Goal: Task Accomplishment & Management: Use online tool/utility

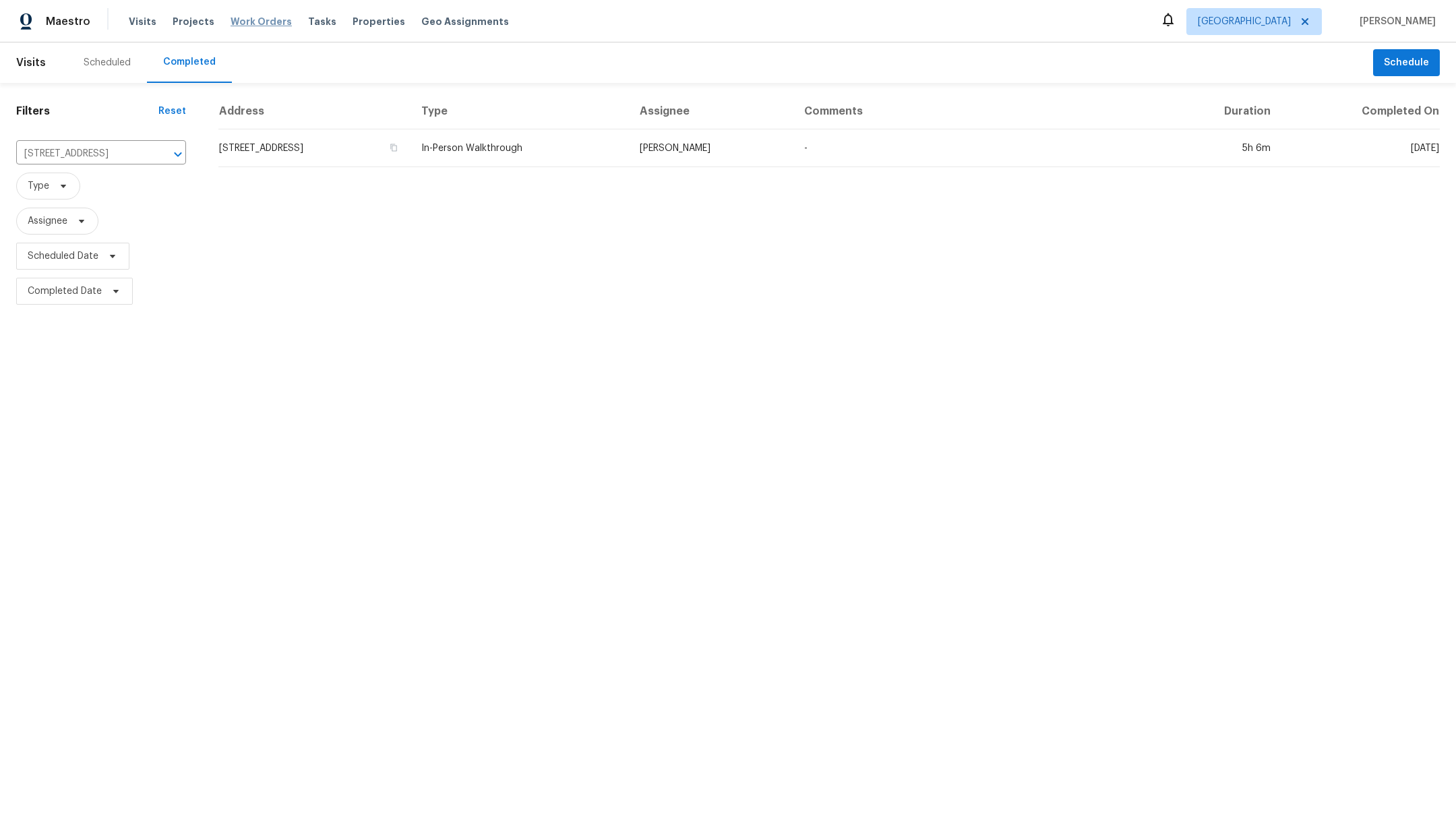
click at [244, 25] on span "Work Orders" at bounding box center [261, 21] width 62 height 13
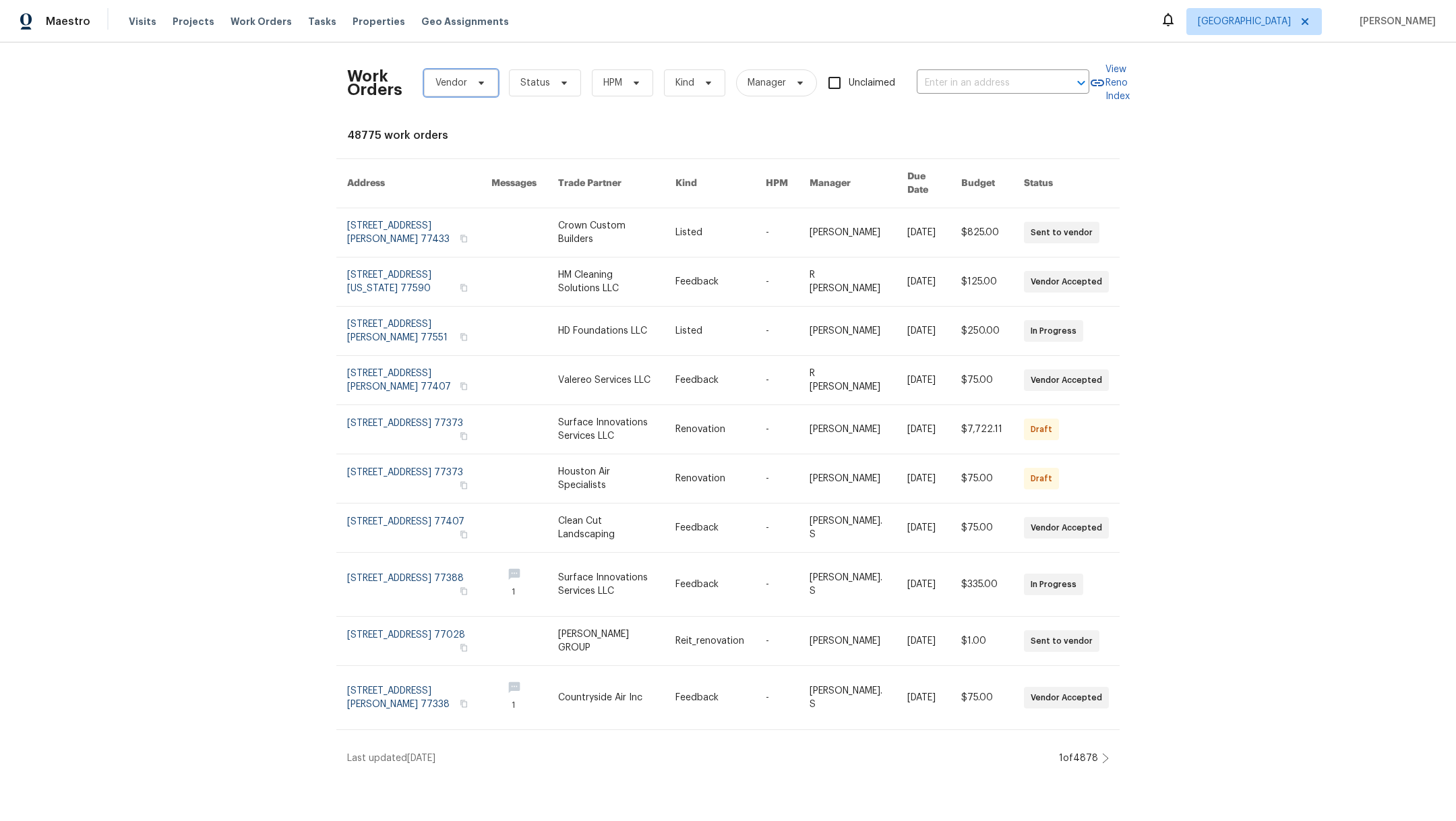
click at [435, 82] on span "Vendor" at bounding box center [451, 82] width 32 height 13
type input "g"
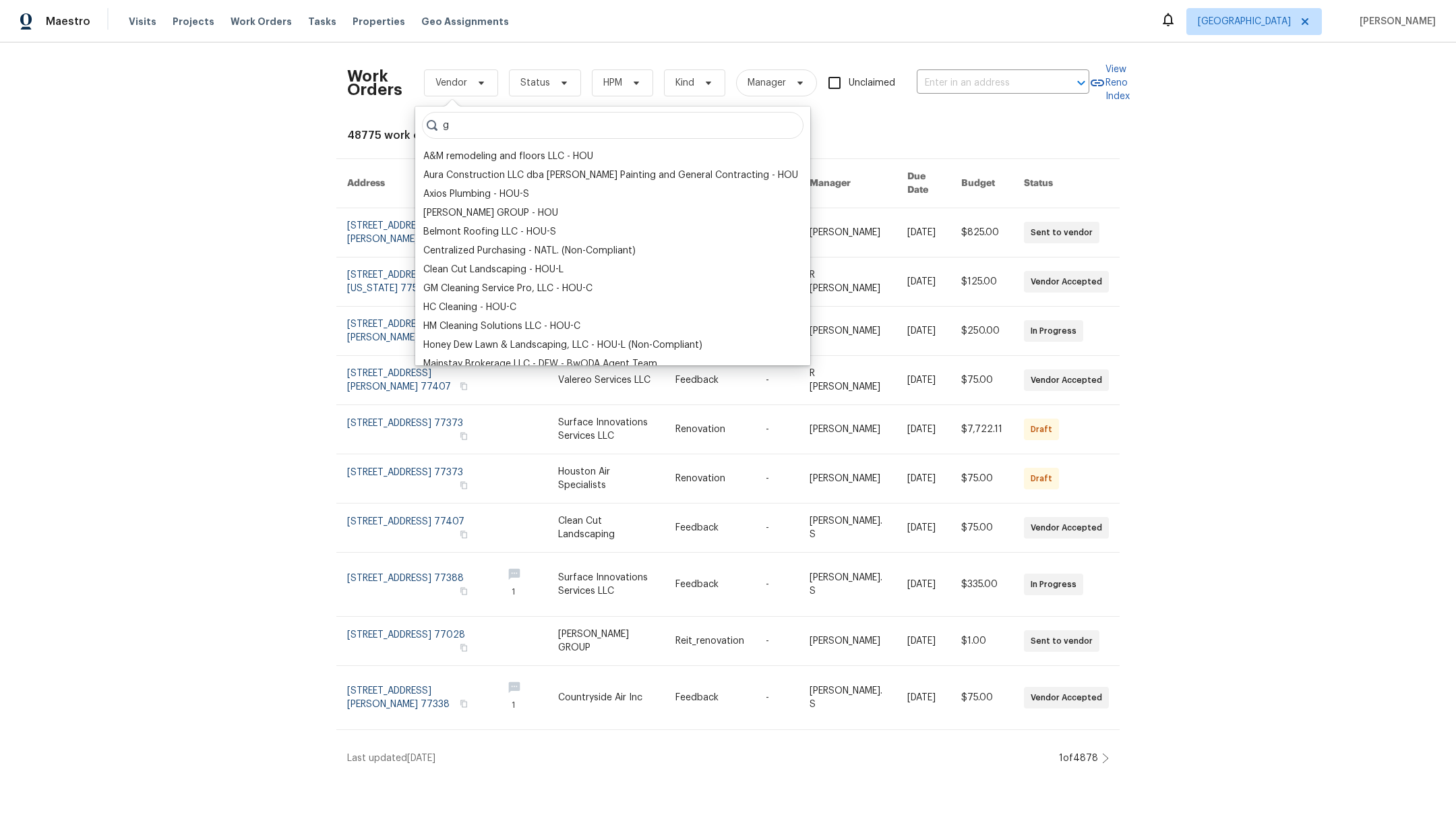
drag, startPoint x: 464, startPoint y: 127, endPoint x: 427, endPoint y: 127, distance: 37.0
click at [427, 127] on div "g" at bounding box center [612, 125] width 381 height 27
type input "g"
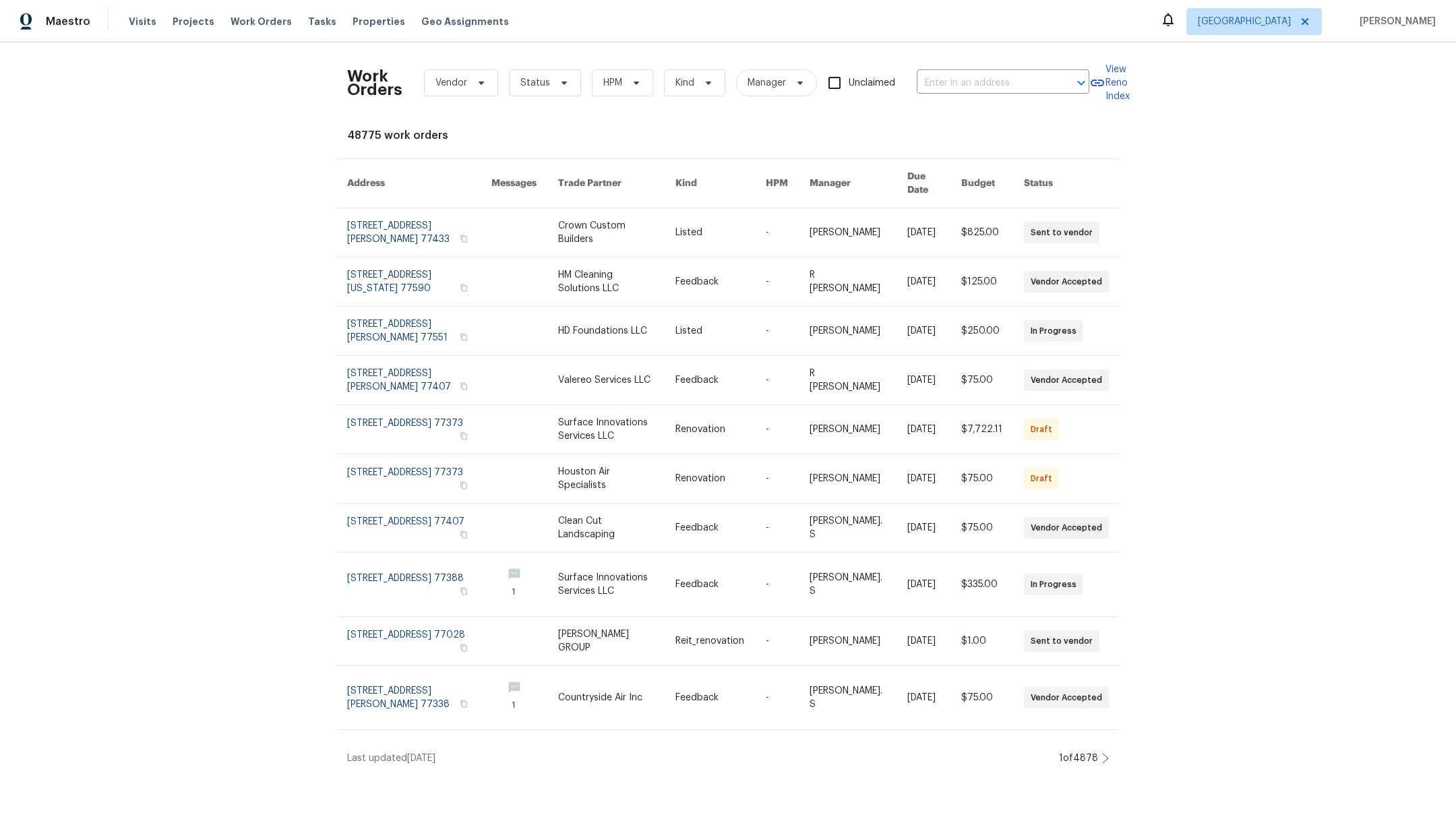
click at [207, 223] on div "Work Orders Vendor Status HPM Kind Manager Unclaimed ​ View Reno Index 48775 wo…" at bounding box center [728, 409] width 1456 height 734
click at [446, 85] on span "Vendor" at bounding box center [451, 82] width 32 height 13
type input "g"
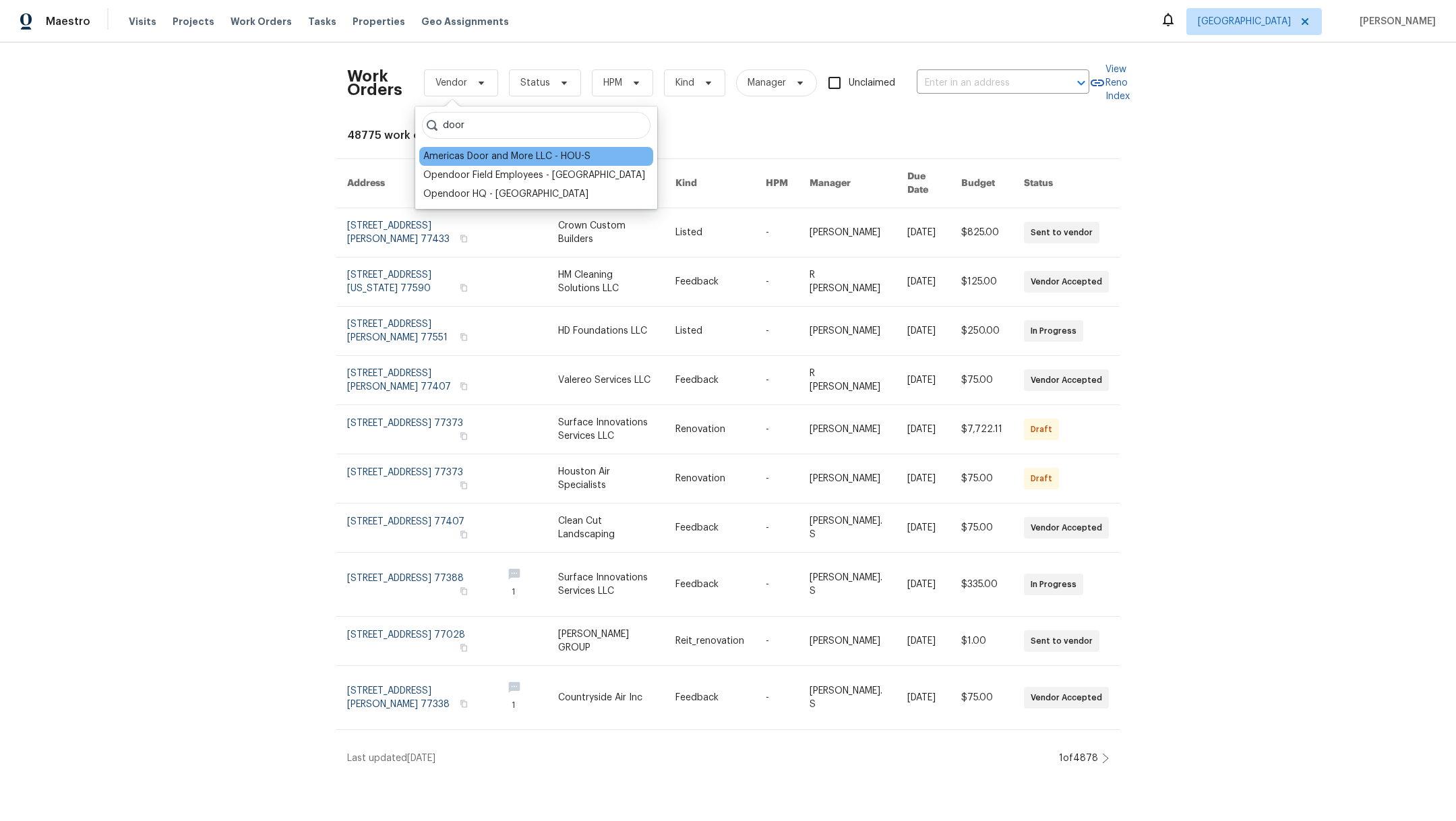
type input "door"
click at [476, 154] on div "Americas Door and More LLC - HOU-S" at bounding box center [506, 156] width 167 height 13
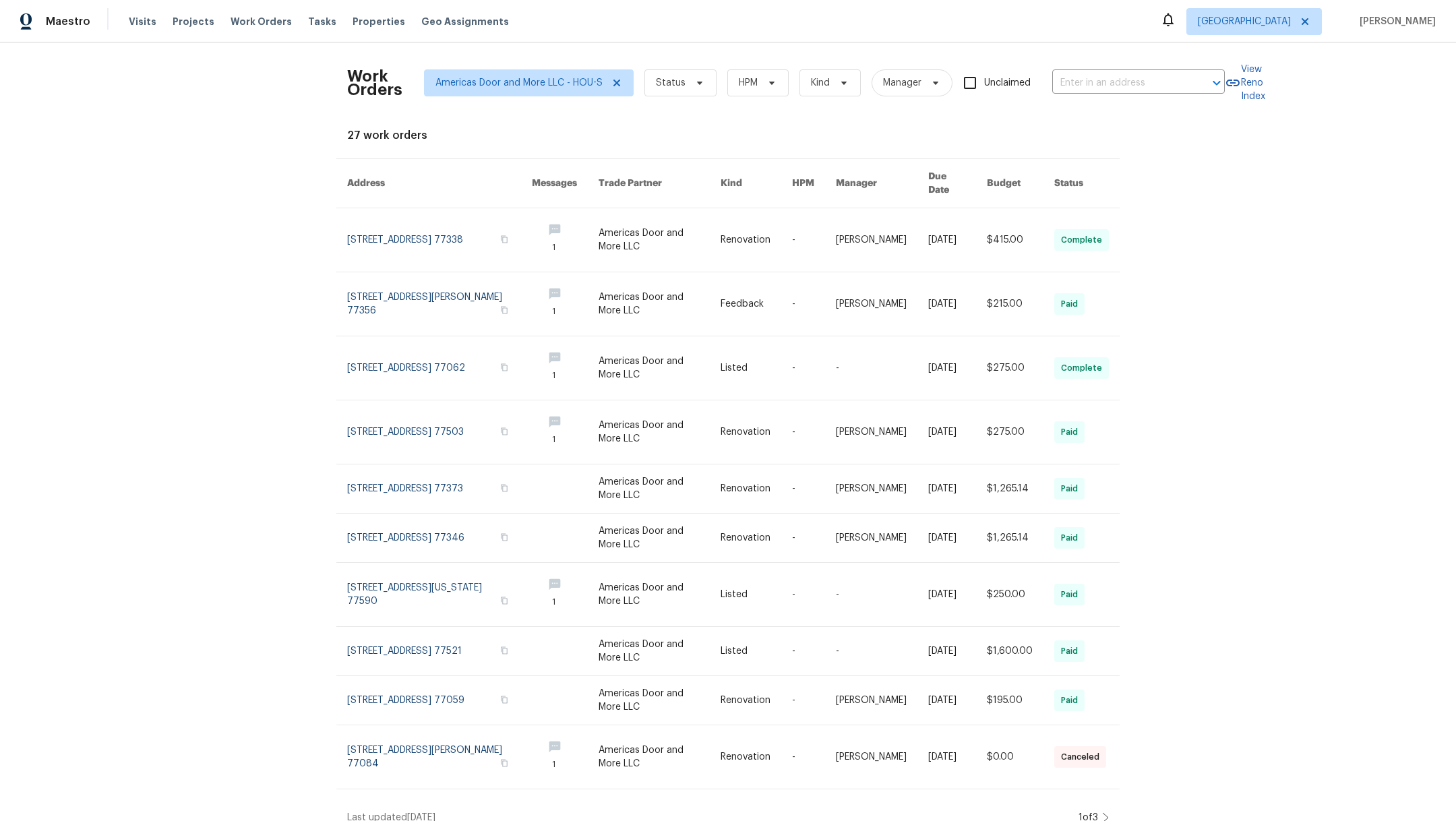
scroll to position [12, 0]
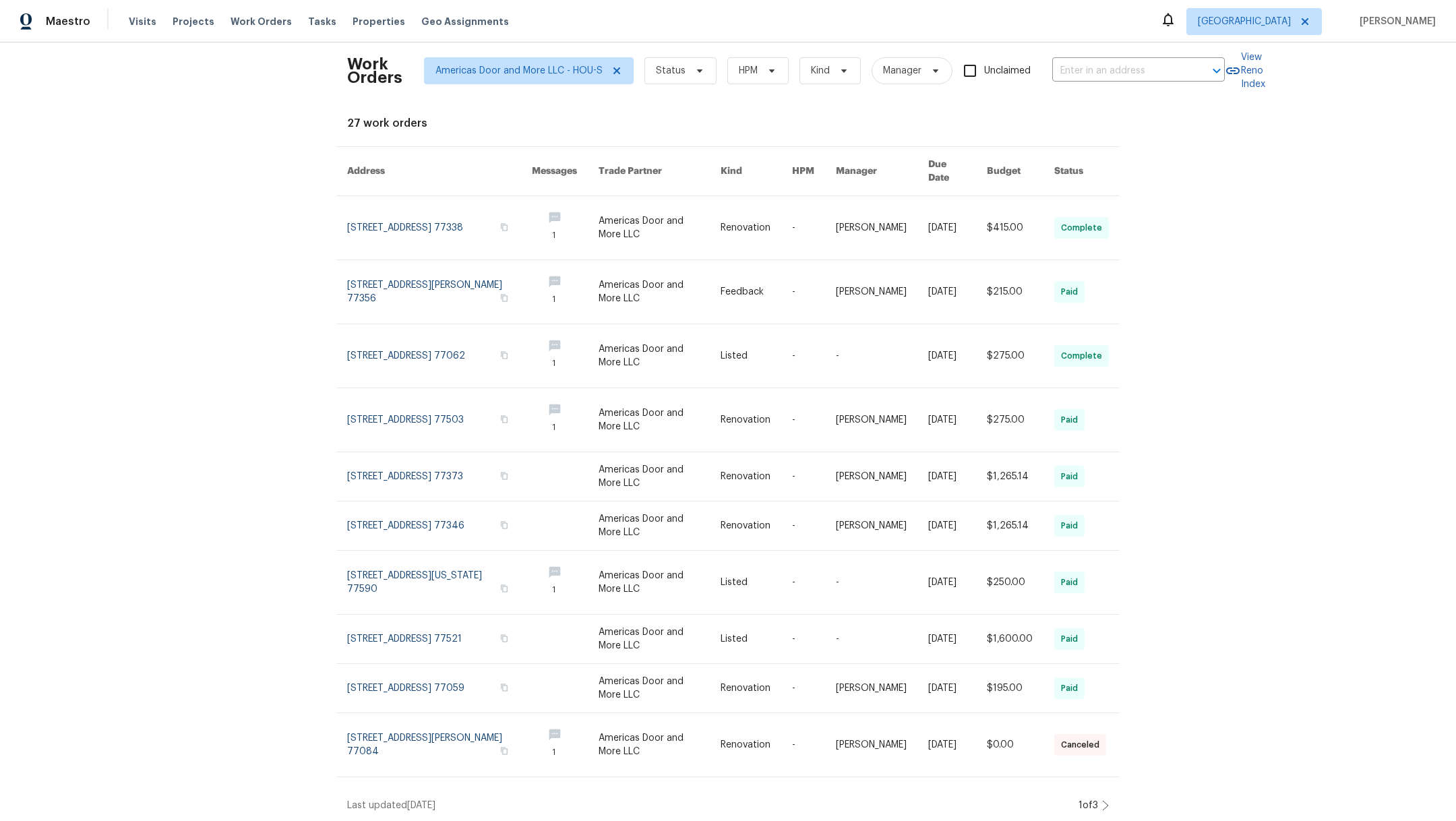
click at [1101, 800] on icon at bounding box center [1105, 806] width 7 height 11
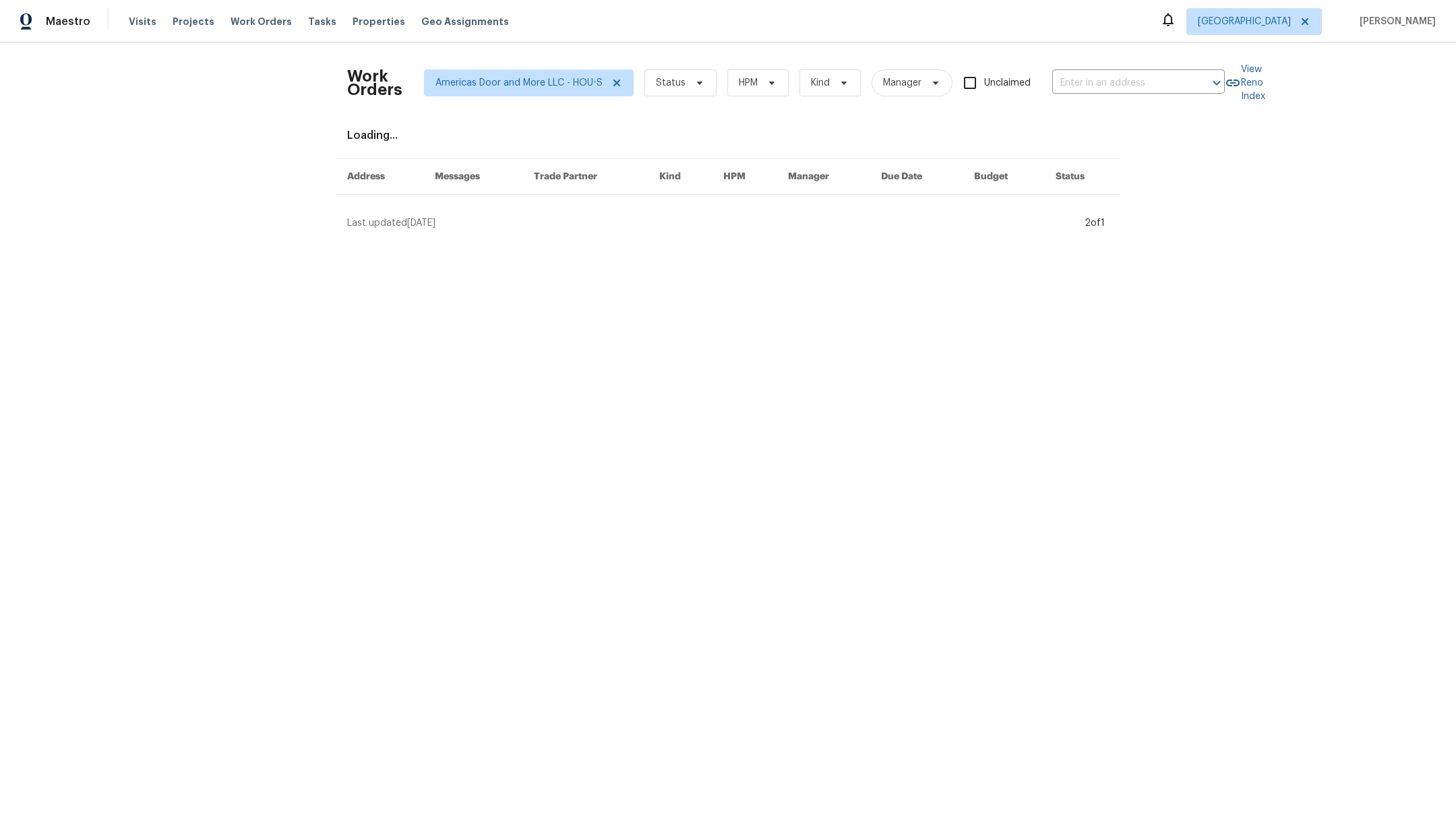
scroll to position [0, 0]
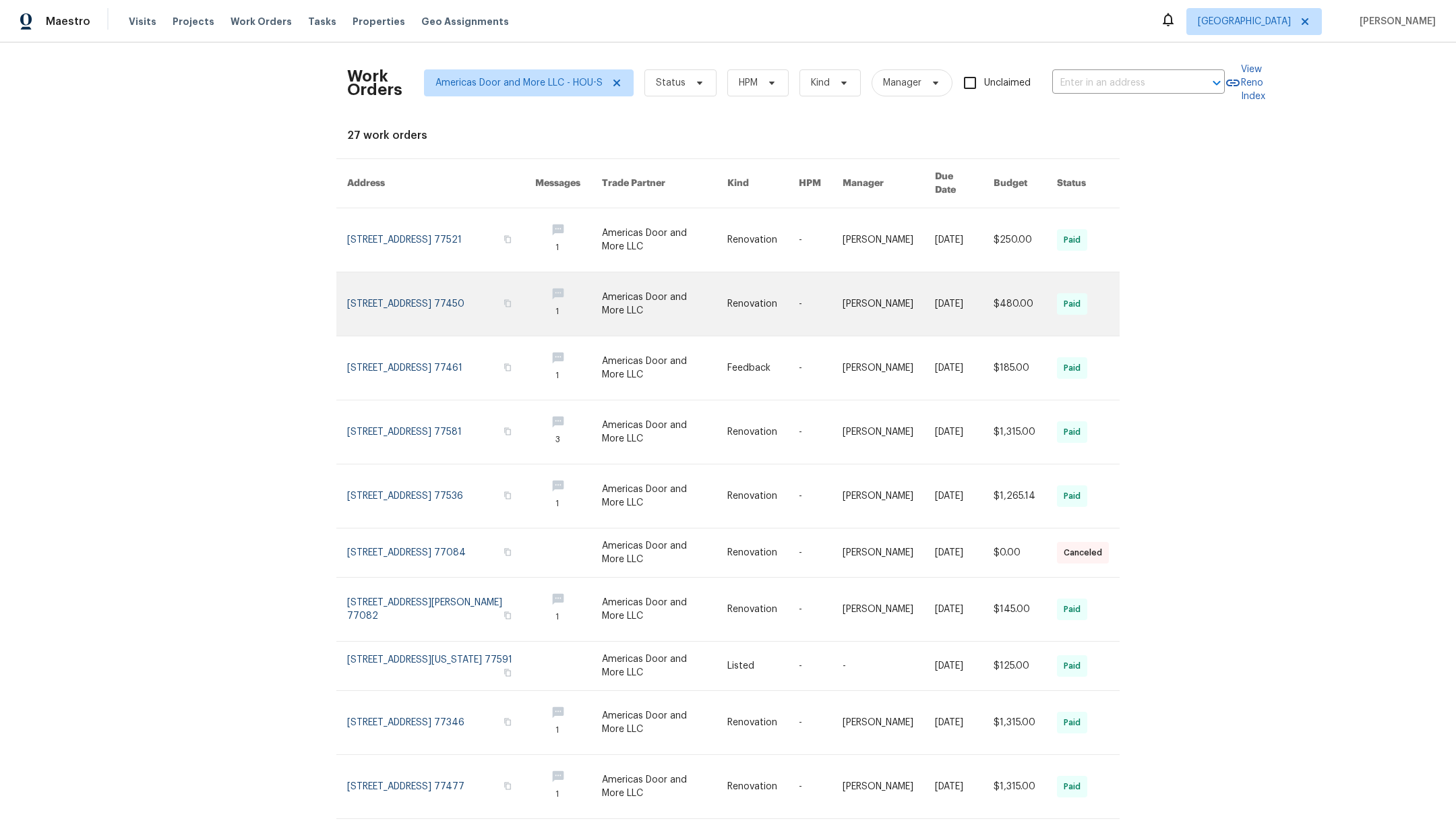
click at [410, 310] on link at bounding box center [442, 304] width 188 height 63
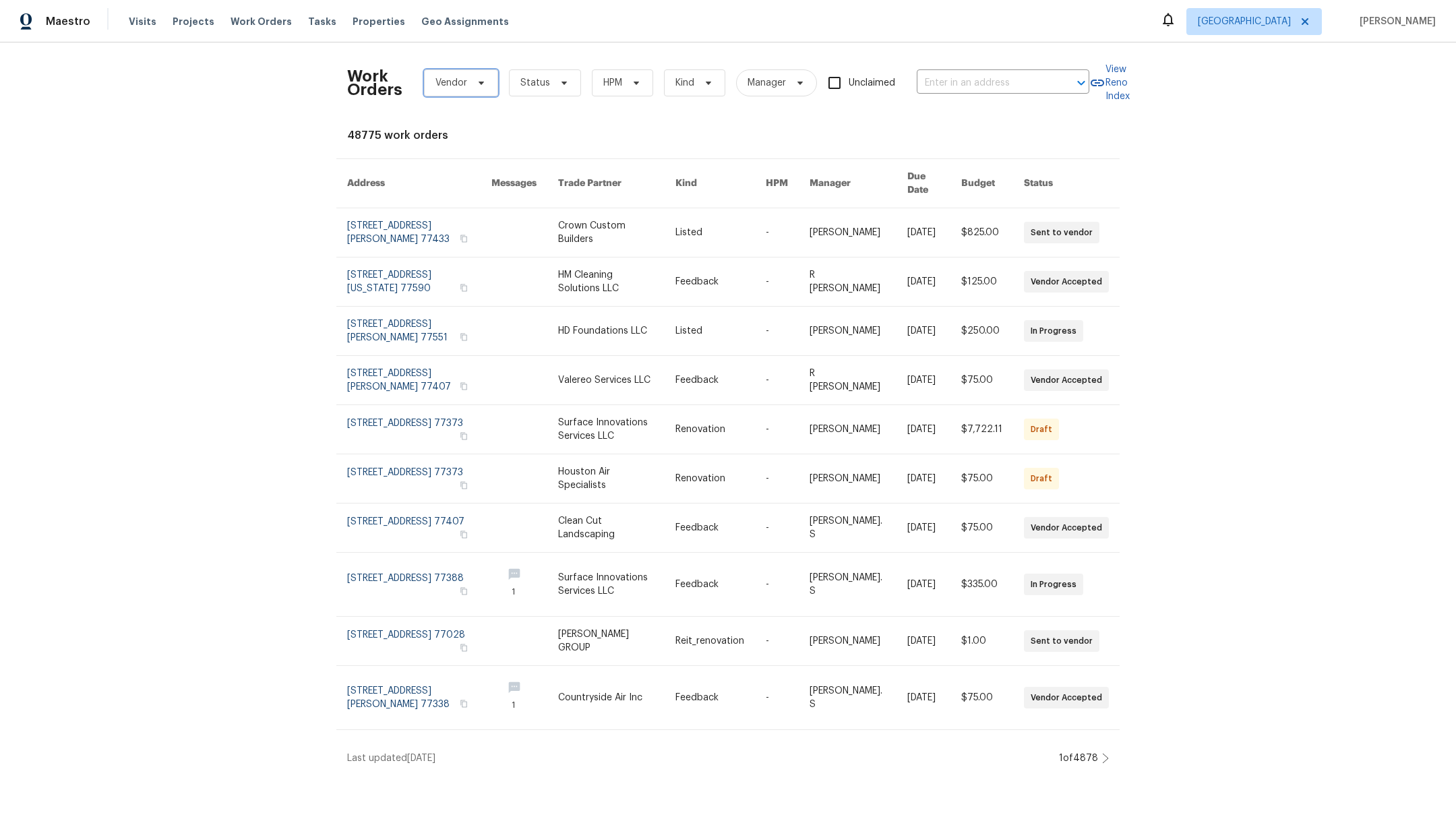
click at [444, 87] on span "Vendor" at bounding box center [451, 82] width 32 height 13
type input "ame"
click at [465, 158] on div "Americas Door and More LLC - HOU-S" at bounding box center [506, 156] width 167 height 13
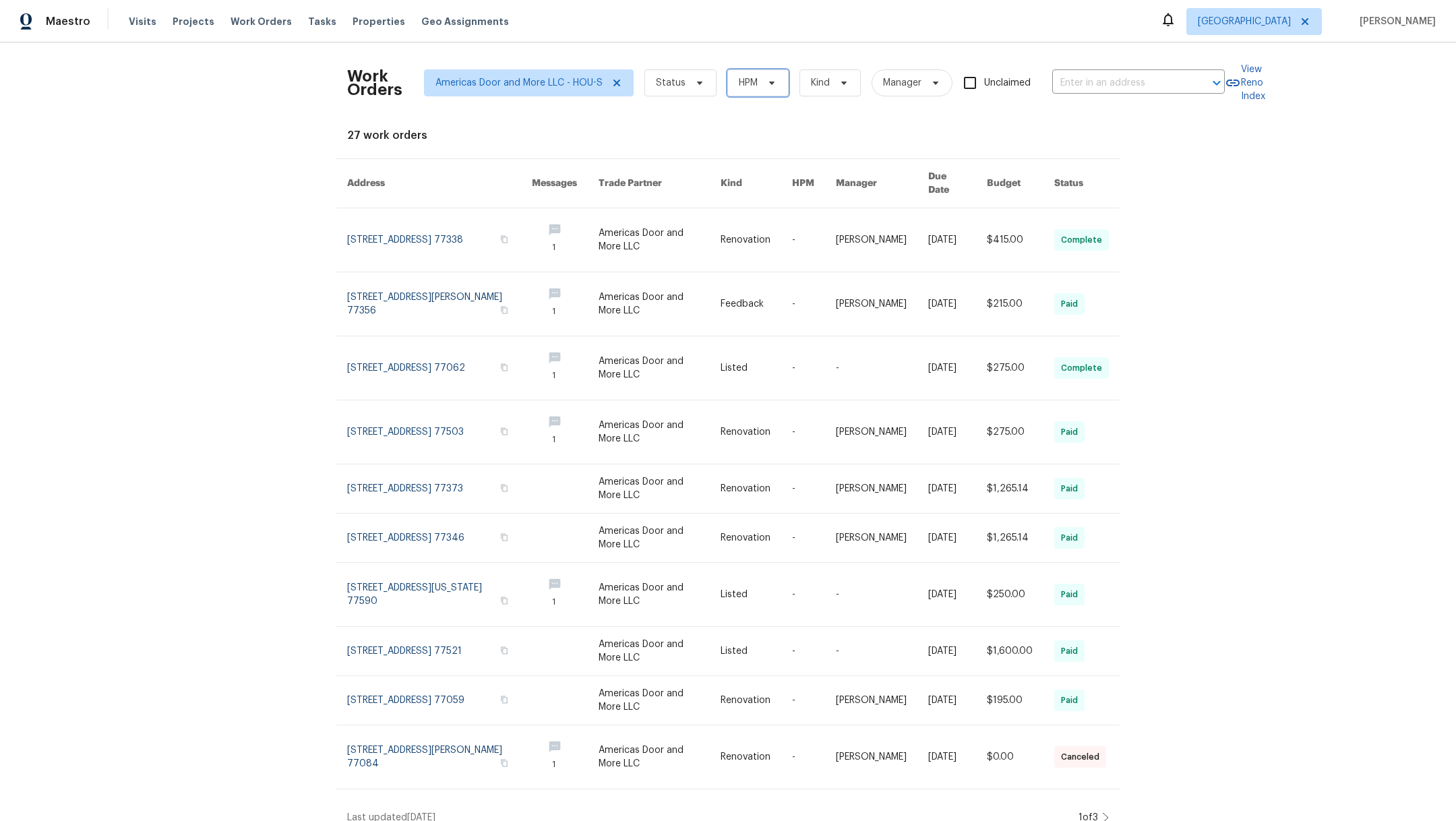
click at [739, 88] on span "HPM" at bounding box center [748, 82] width 19 height 13
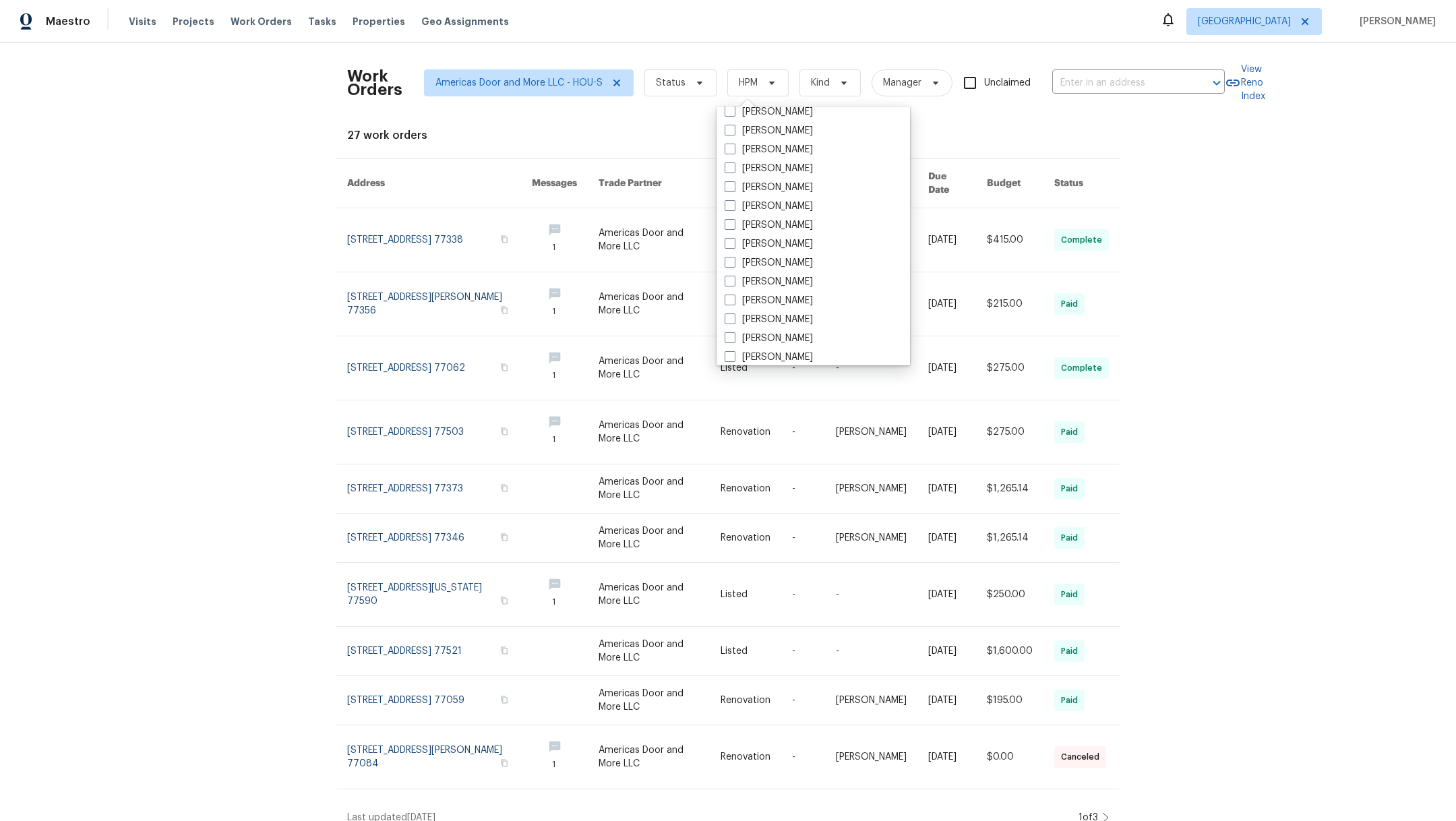
scroll to position [57, 0]
click at [733, 309] on span at bounding box center [730, 310] width 11 height 11
click at [733, 309] on input "[PERSON_NAME]" at bounding box center [729, 307] width 9 height 9
checkbox input "true"
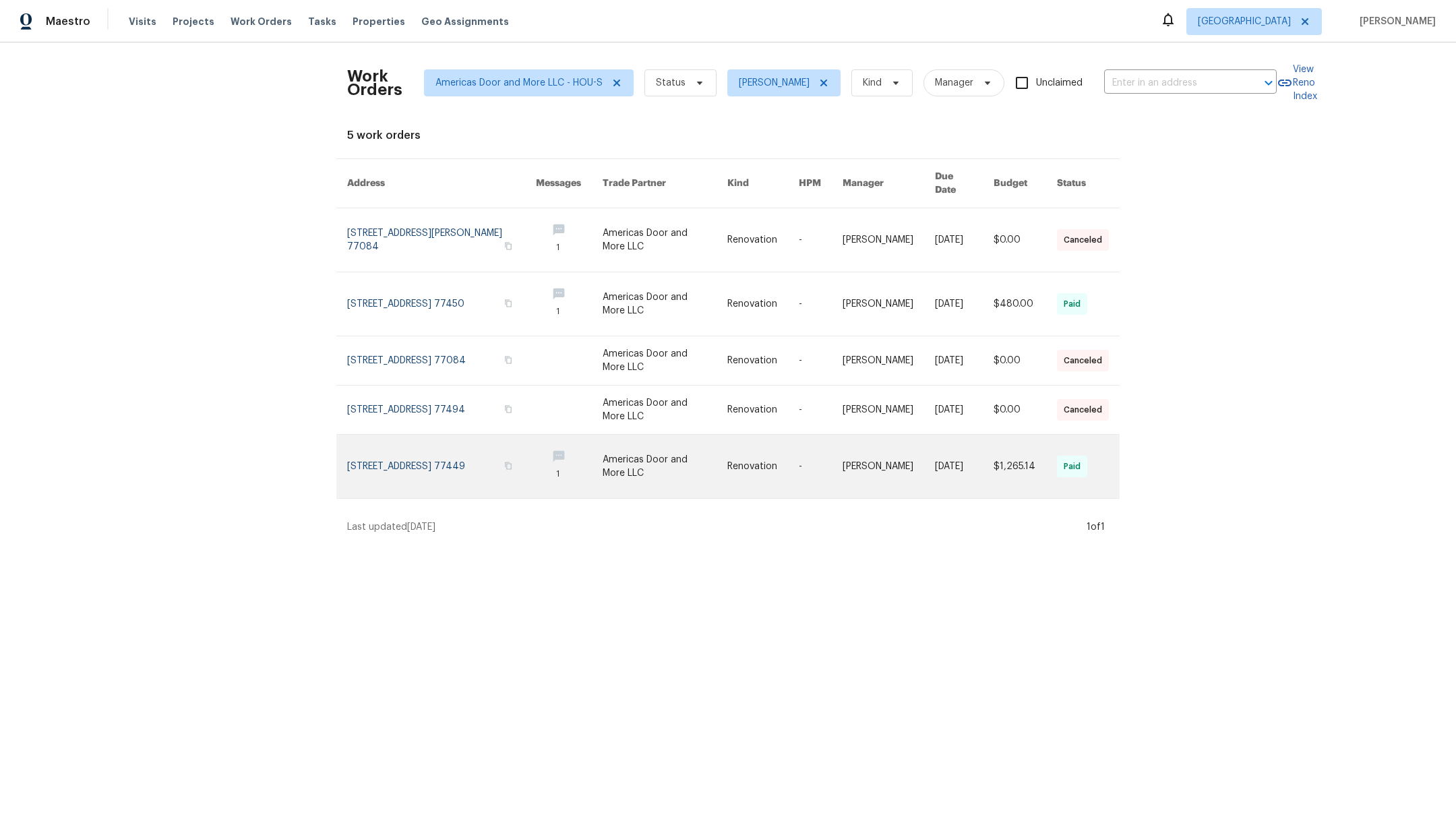
click at [396, 450] on link at bounding box center [442, 466] width 188 height 63
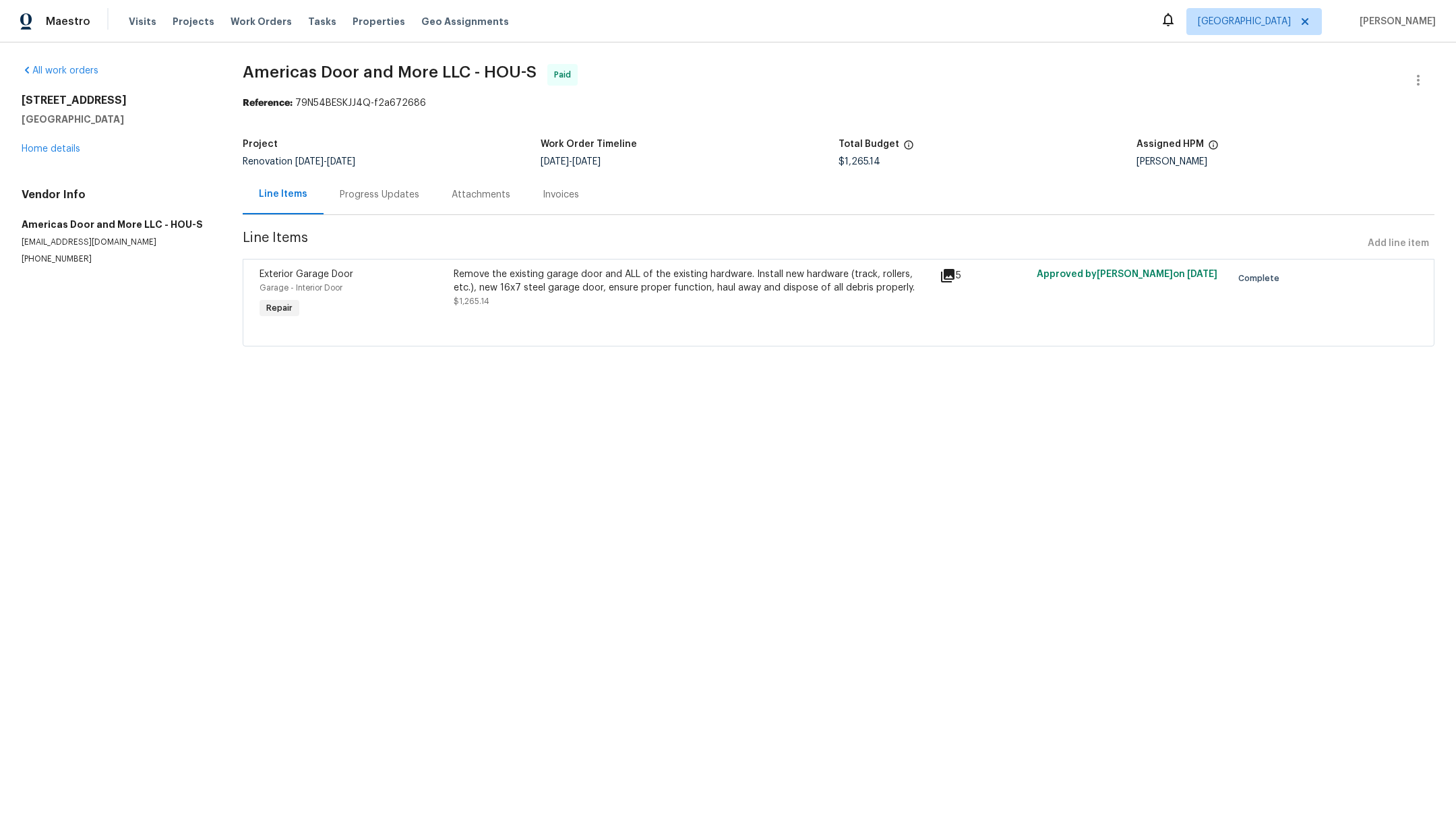
click at [374, 203] on div "Progress Updates" at bounding box center [379, 195] width 112 height 40
